Goal: Obtain resource: Download file/media

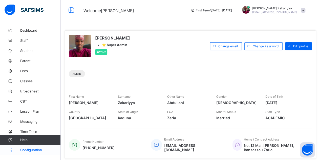
click at [36, 150] on span "Configuration" at bounding box center [40, 150] width 40 height 4
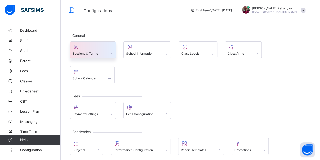
click at [86, 48] on div at bounding box center [93, 47] width 40 height 6
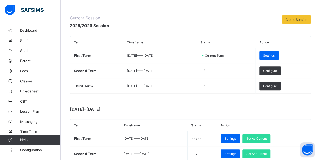
scroll to position [78, 0]
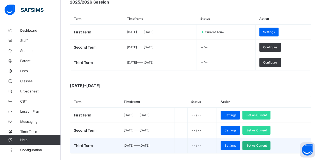
click at [266, 143] on span "Set As Current" at bounding box center [256, 145] width 20 height 4
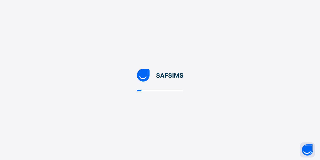
scroll to position [0, 0]
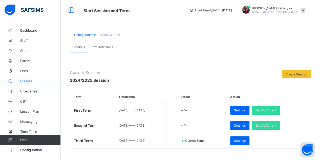
click at [24, 83] on link "Classes" at bounding box center [30, 81] width 61 height 10
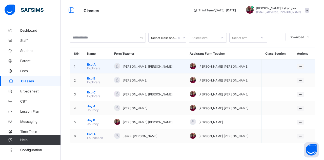
click at [90, 64] on span "Exp A" at bounding box center [96, 64] width 19 height 4
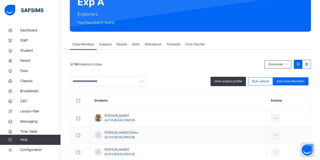
scroll to position [56, 0]
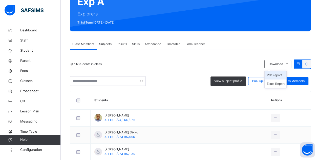
click at [278, 75] on li "Pdf Report" at bounding box center [276, 75] width 22 height 9
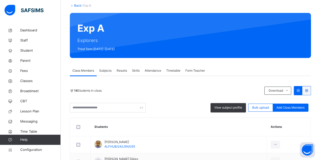
scroll to position [0, 0]
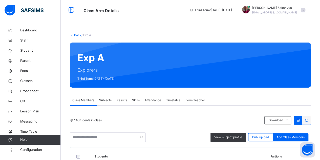
click at [75, 35] on link "Back" at bounding box center [77, 35] width 7 height 4
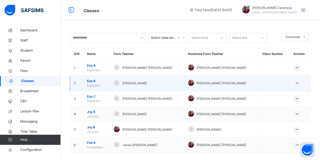
click at [91, 81] on span "Exp B" at bounding box center [96, 81] width 19 height 5
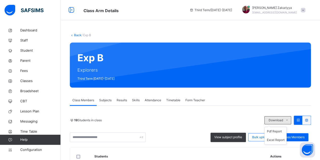
click at [281, 119] on span "Download" at bounding box center [275, 120] width 14 height 5
click at [279, 130] on li "Pdf Report" at bounding box center [276, 131] width 22 height 9
click at [77, 36] on link "Back" at bounding box center [77, 35] width 7 height 4
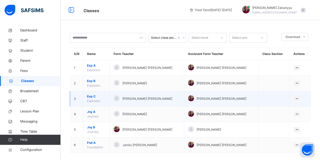
click at [91, 96] on span "Exp C" at bounding box center [96, 96] width 19 height 5
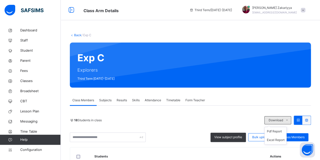
click at [283, 118] on span "Download" at bounding box center [275, 120] width 14 height 5
click at [281, 131] on li "Pdf Report" at bounding box center [276, 131] width 22 height 9
click at [78, 36] on link "Back" at bounding box center [77, 35] width 7 height 4
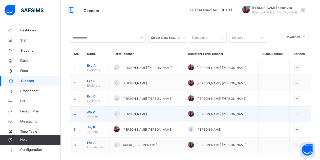
click at [93, 110] on span "Jny A" at bounding box center [96, 112] width 19 height 5
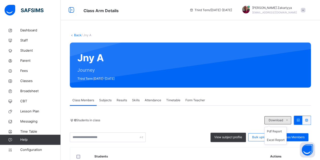
click at [283, 118] on span "Download" at bounding box center [275, 120] width 14 height 5
click at [279, 131] on li "Pdf Report" at bounding box center [276, 131] width 22 height 9
click at [76, 34] on link "Back" at bounding box center [77, 35] width 7 height 4
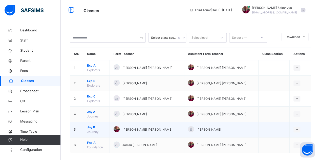
click at [91, 126] on span "Jny B" at bounding box center [96, 127] width 19 height 5
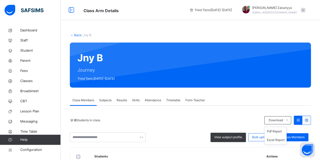
click at [278, 127] on ul "Pdf Report Excel Report" at bounding box center [275, 136] width 22 height 18
click at [277, 131] on li "Pdf Report" at bounding box center [276, 131] width 22 height 9
click at [76, 36] on link "Back" at bounding box center [77, 35] width 7 height 4
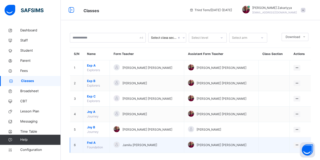
click at [93, 142] on span "Fnd A" at bounding box center [96, 142] width 19 height 5
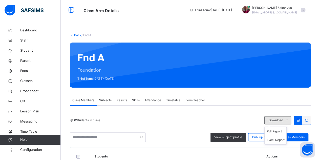
click at [273, 121] on span "Download" at bounding box center [275, 120] width 14 height 5
click at [274, 131] on li "Pdf Report" at bounding box center [276, 131] width 22 height 9
